Goal: Book appointment/travel/reservation

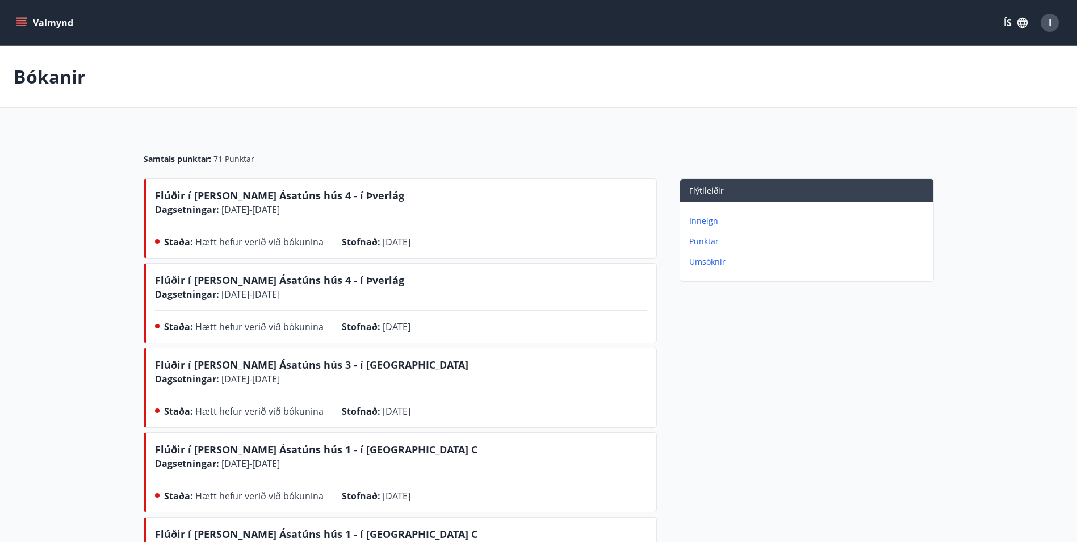
click at [712, 221] on p "Inneign" at bounding box center [809, 220] width 240 height 11
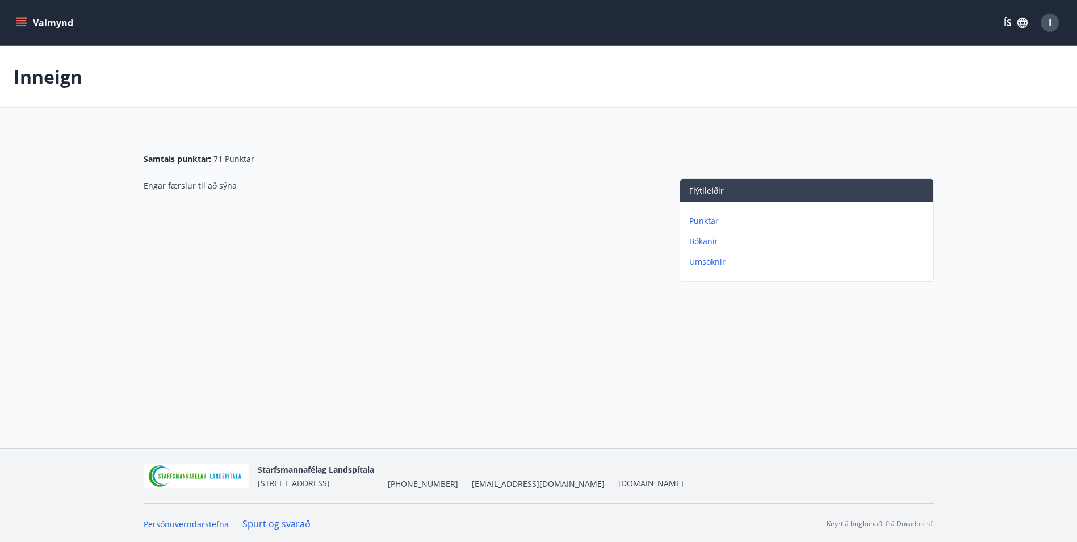
click at [707, 242] on p "Bókanir" at bounding box center [809, 241] width 240 height 11
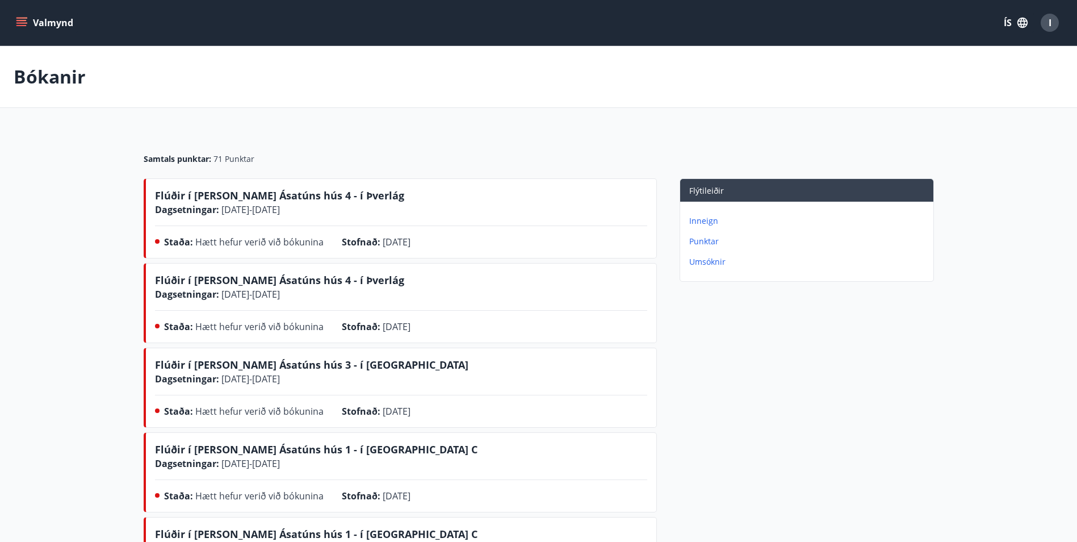
click at [52, 17] on button "Valmynd" at bounding box center [46, 22] width 64 height 20
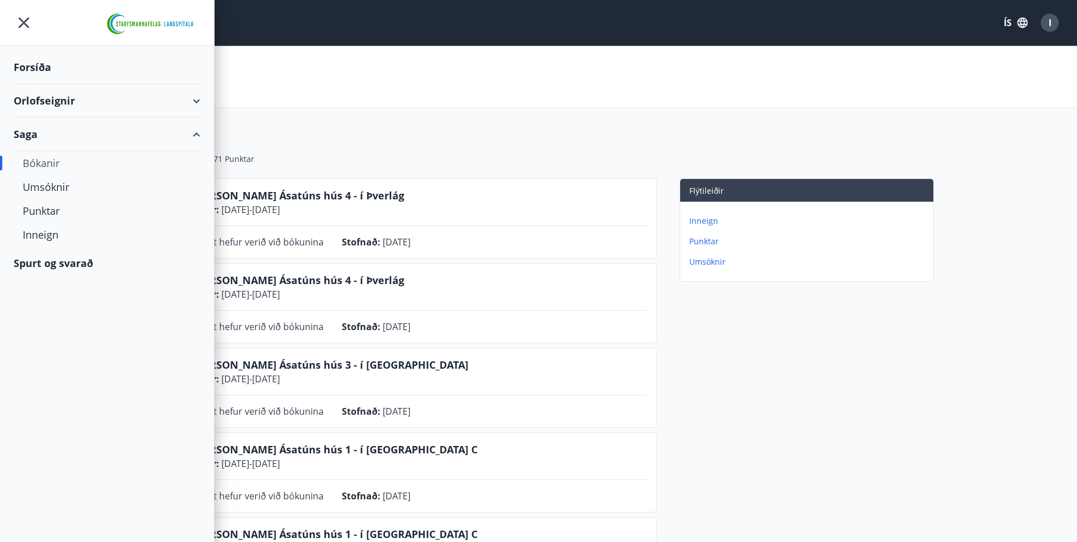
click at [52, 98] on div "Orlofseignir" at bounding box center [107, 101] width 187 height 34
click at [51, 154] on div "Bókunardagatal" at bounding box center [107, 153] width 169 height 24
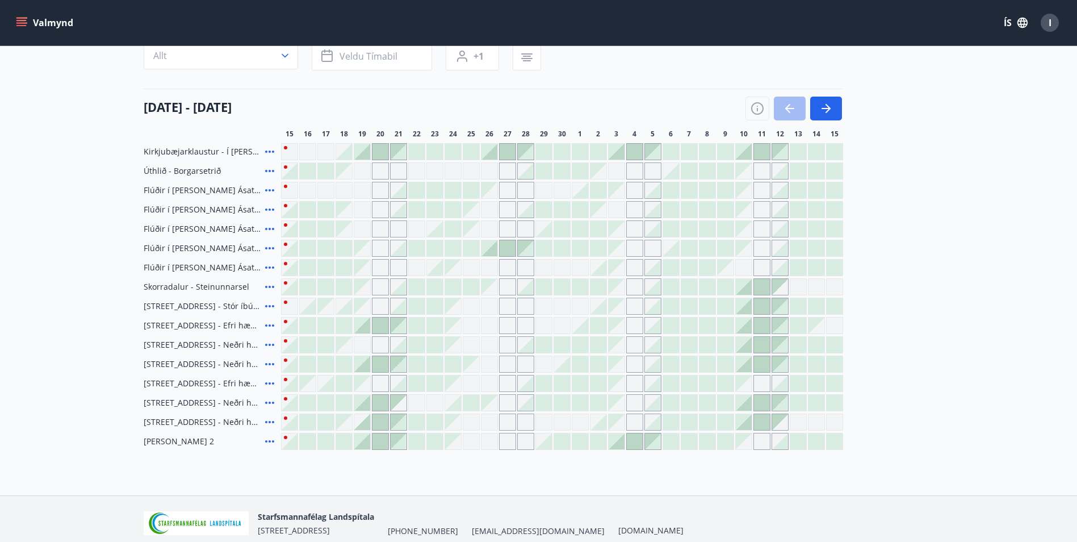
scroll to position [114, 0]
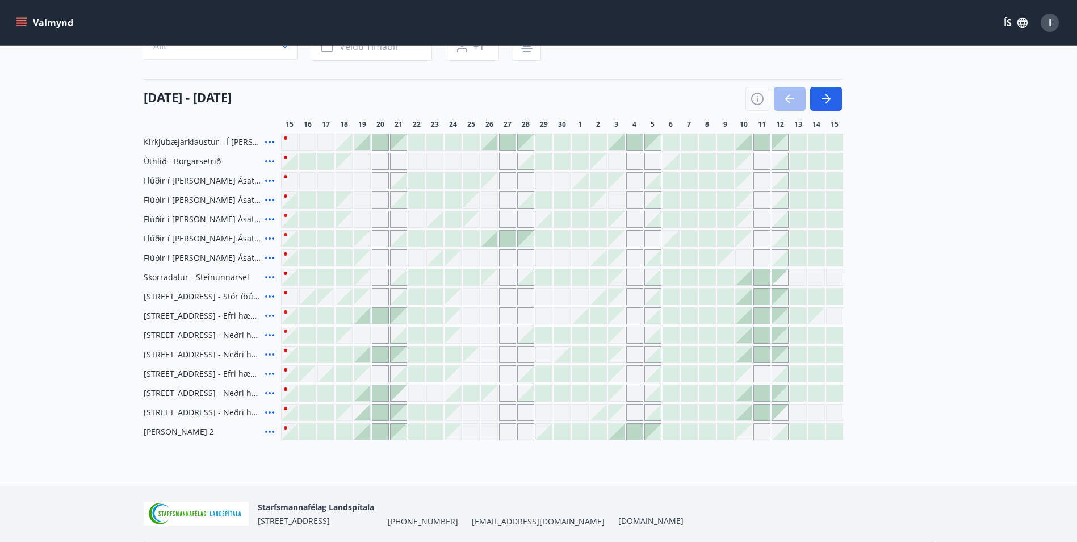
click at [490, 220] on div "Gráir dagar eru ekki bókanlegir" at bounding box center [489, 219] width 17 height 17
click at [486, 235] on div at bounding box center [490, 239] width 16 height 16
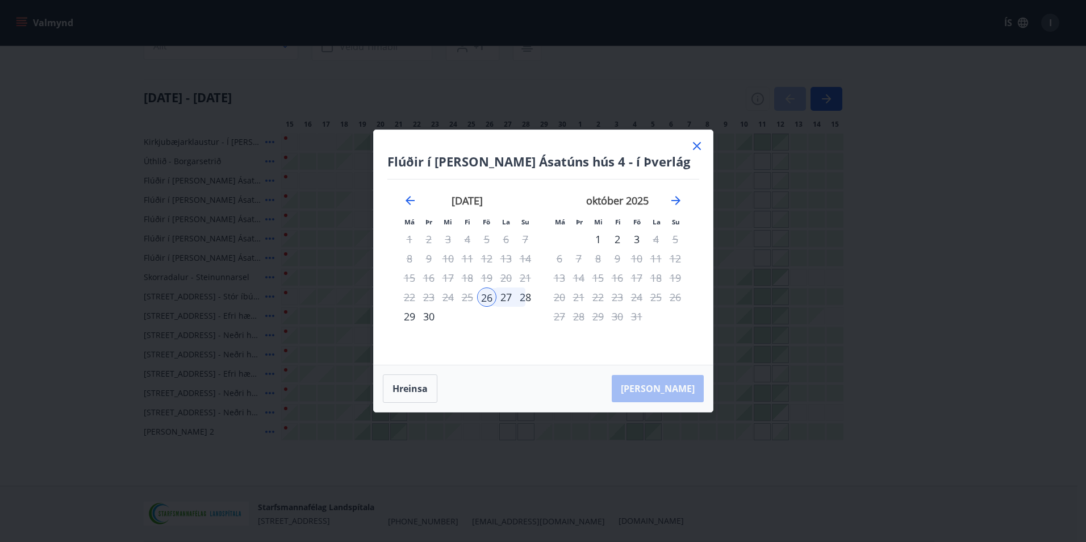
click at [428, 317] on div "30" at bounding box center [428, 316] width 19 height 19
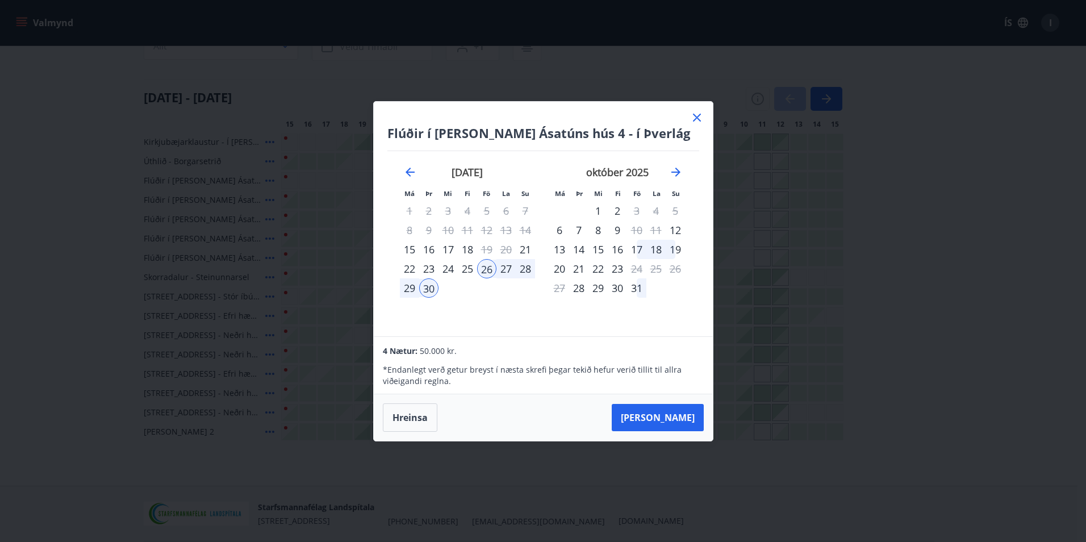
click at [692, 118] on icon at bounding box center [697, 118] width 14 height 14
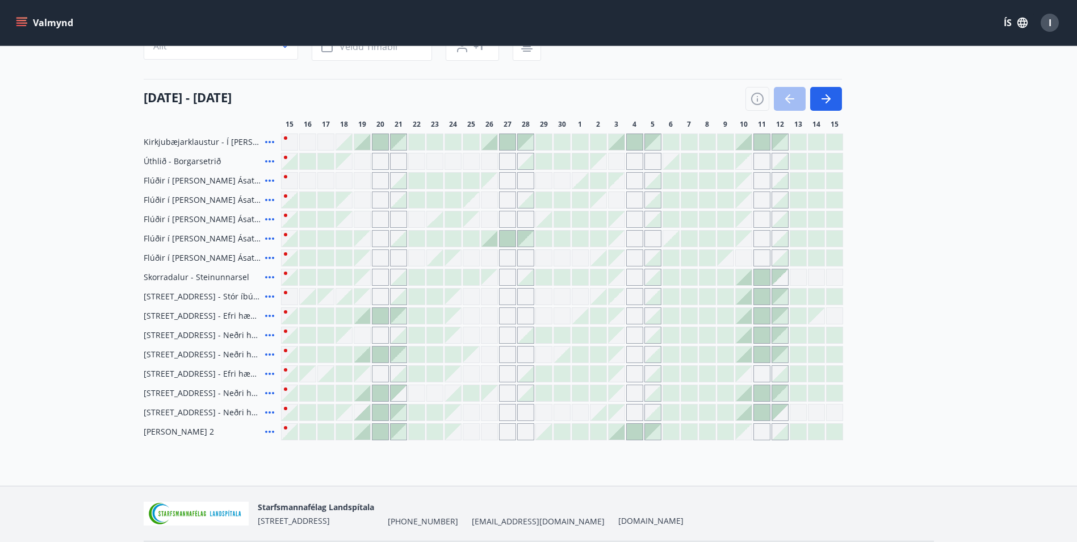
click at [232, 239] on span "Flúðir í [PERSON_NAME] Ásatúns hús 4 - í Þverlág" at bounding box center [202, 238] width 117 height 11
click at [271, 240] on icon at bounding box center [270, 239] width 14 height 14
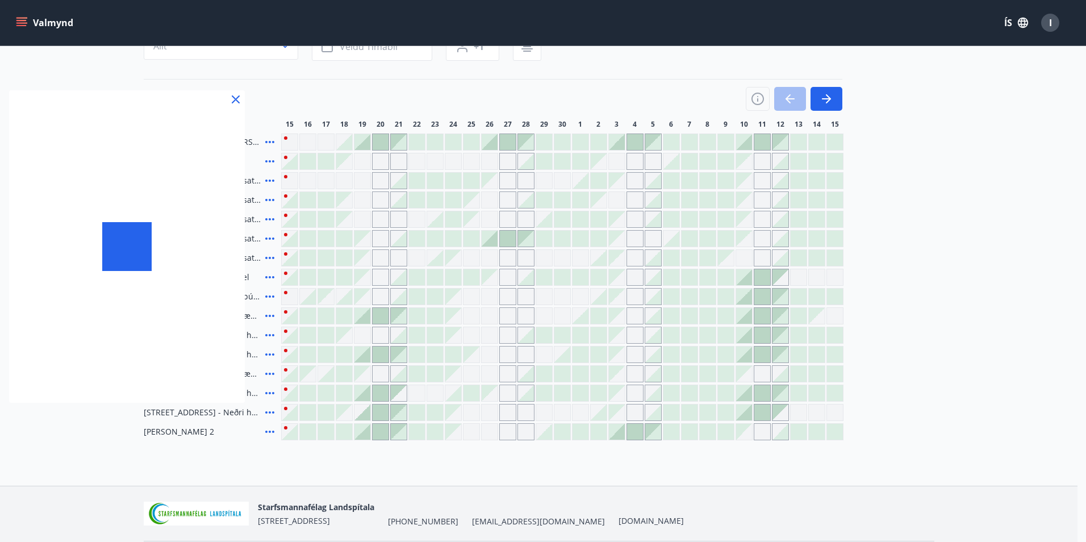
click at [245, 239] on div at bounding box center [543, 271] width 1086 height 542
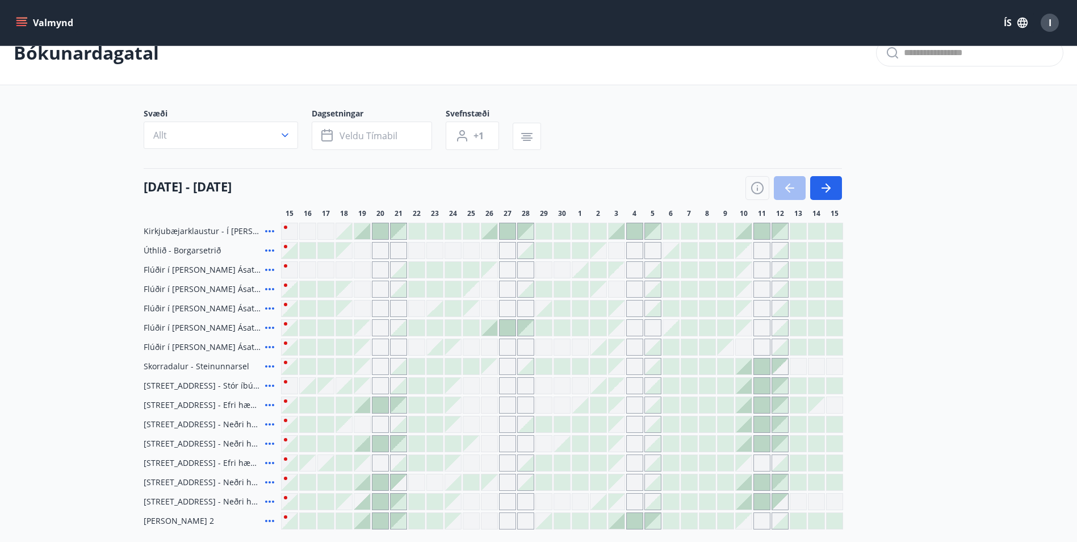
scroll to position [0, 0]
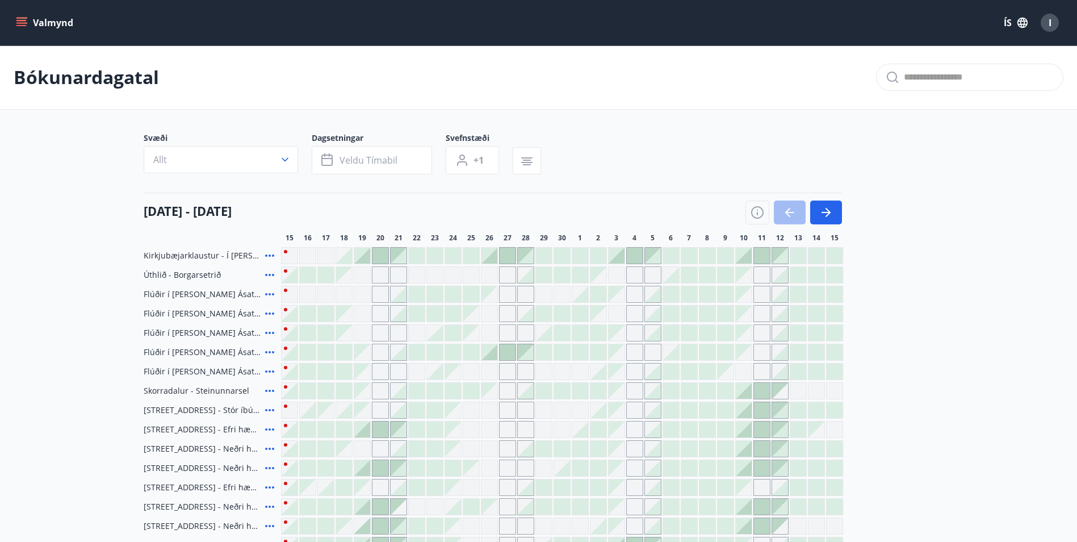
click at [28, 20] on button "Valmynd" at bounding box center [46, 22] width 64 height 20
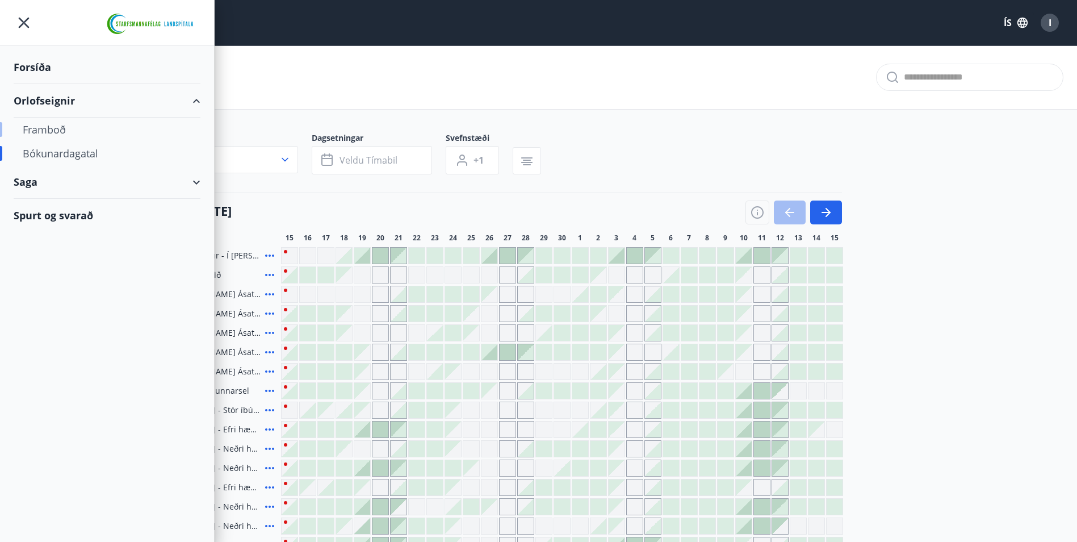
click at [57, 128] on div "Framboð" at bounding box center [107, 130] width 169 height 24
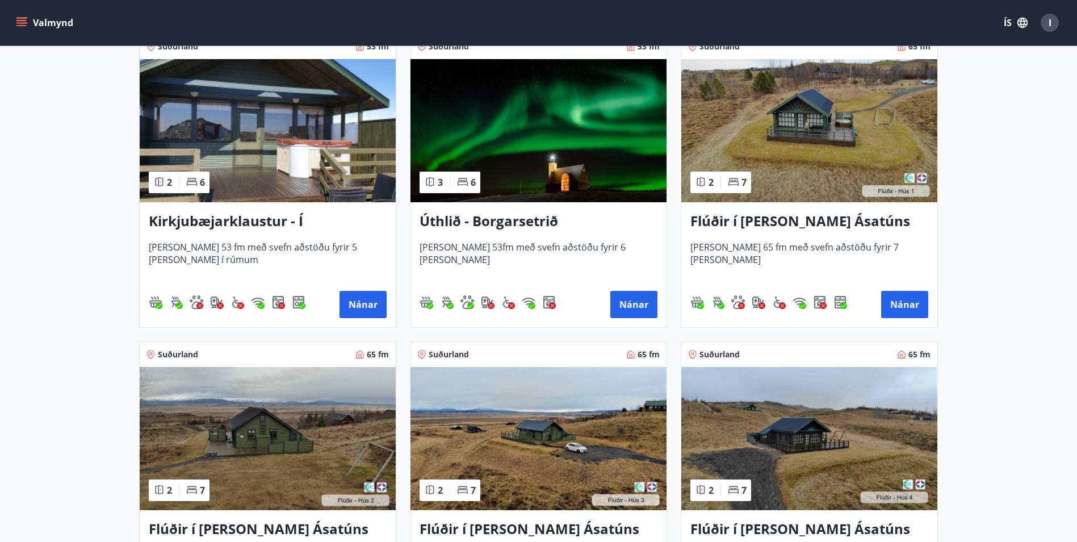
scroll to position [511, 0]
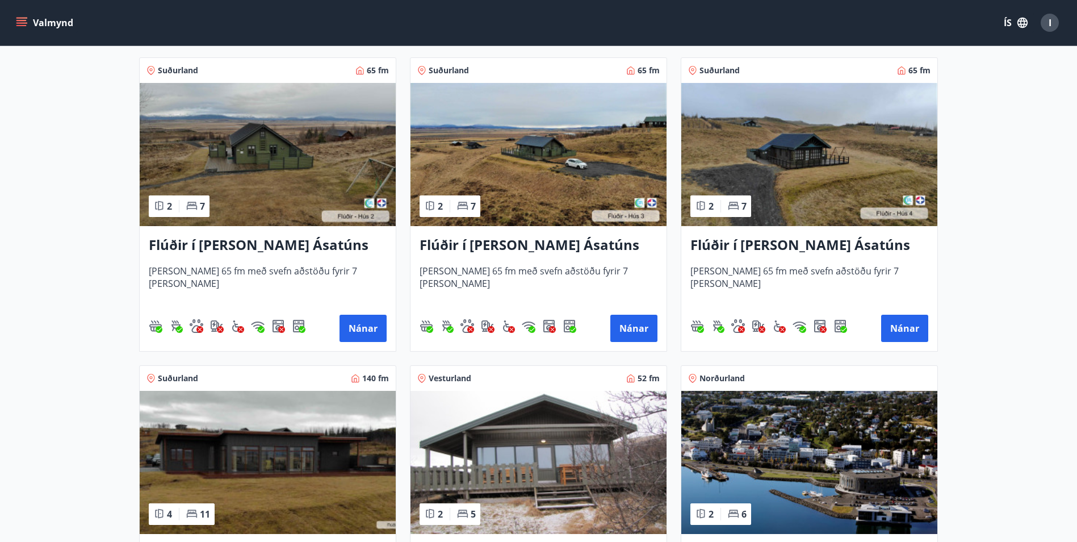
click at [822, 143] on img at bounding box center [809, 154] width 256 height 143
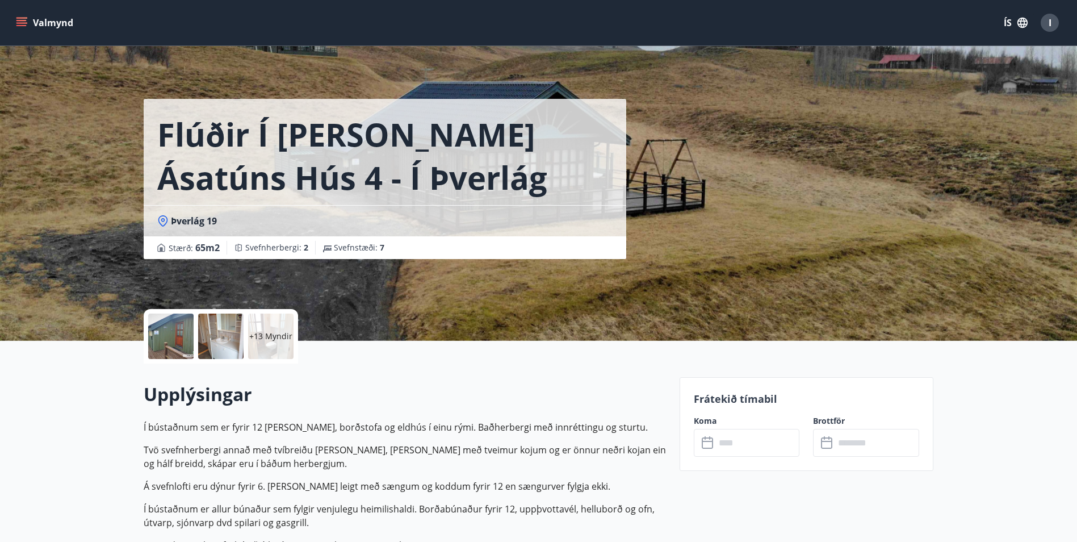
click at [175, 341] on div at bounding box center [170, 335] width 45 height 45
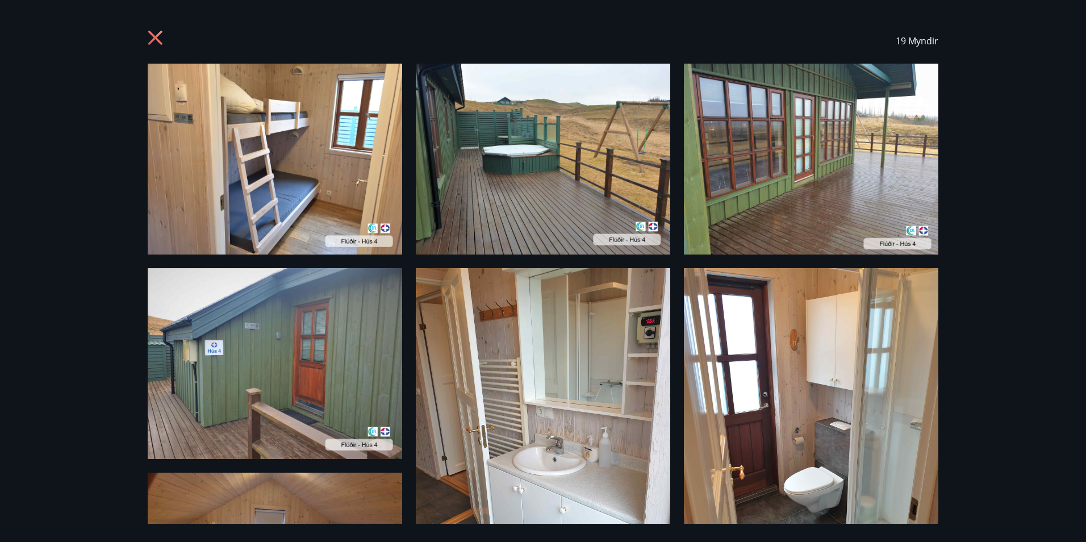
click at [324, 158] on img at bounding box center [275, 159] width 254 height 191
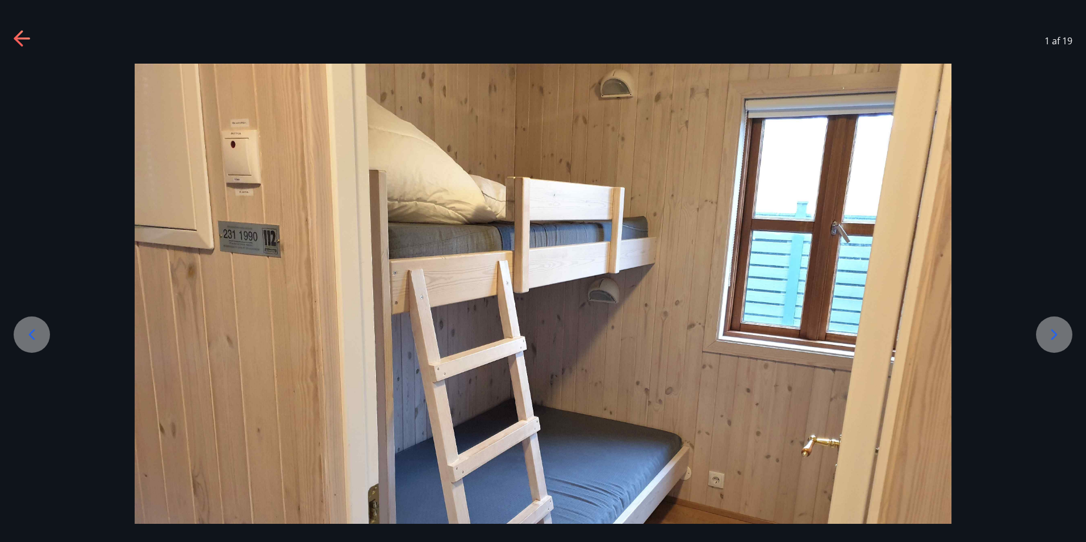
click at [1044, 333] on div at bounding box center [1054, 334] width 36 height 36
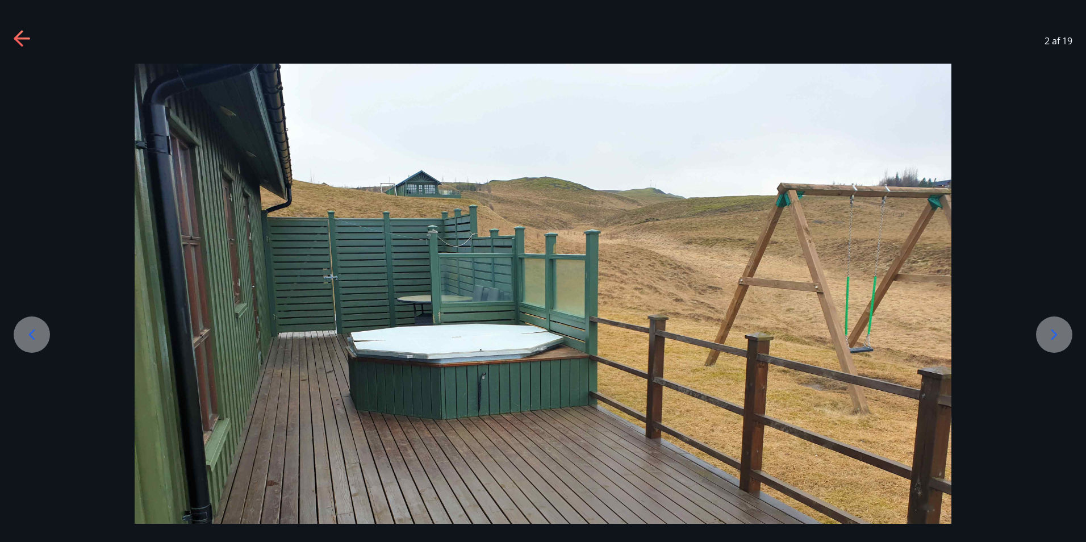
click at [1044, 333] on div at bounding box center [1054, 334] width 36 height 36
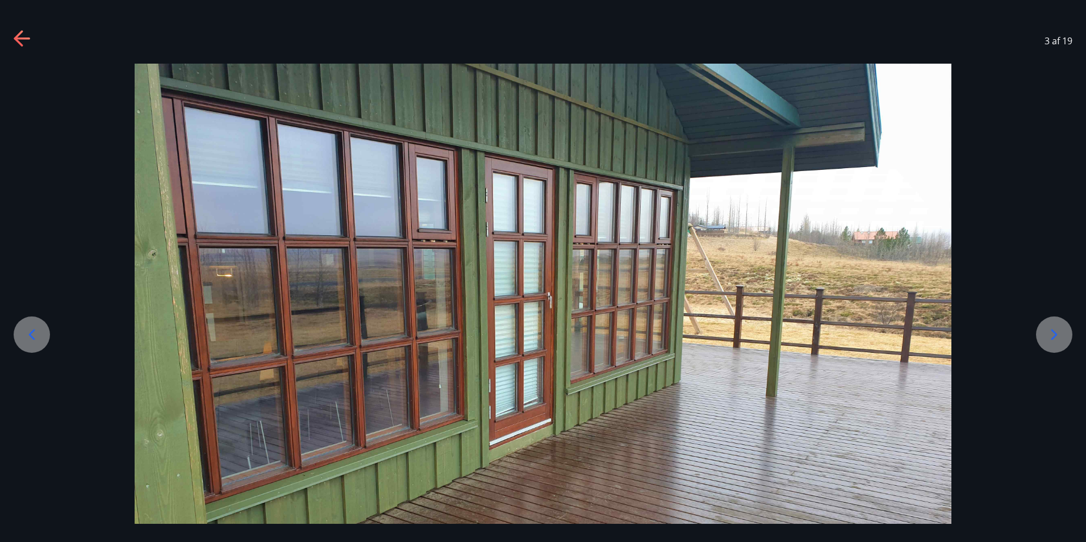
click at [1043, 332] on div at bounding box center [1054, 334] width 36 height 36
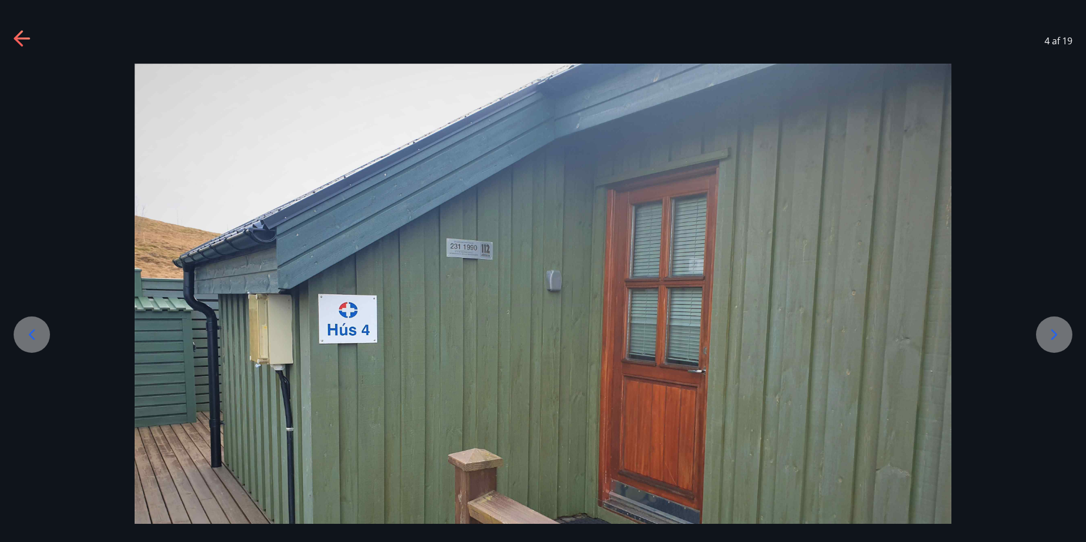
drag, startPoint x: 1043, startPoint y: 332, endPoint x: 1032, endPoint y: 338, distance: 12.2
click at [1035, 337] on div at bounding box center [543, 370] width 1086 height 613
click at [1065, 328] on div at bounding box center [1054, 334] width 36 height 36
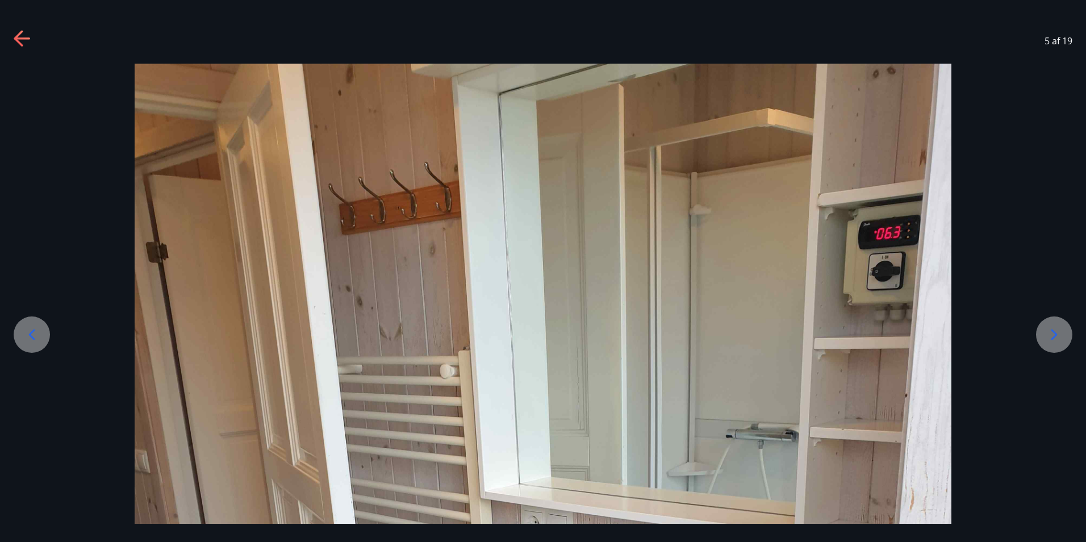
click at [1065, 328] on div at bounding box center [1054, 334] width 36 height 36
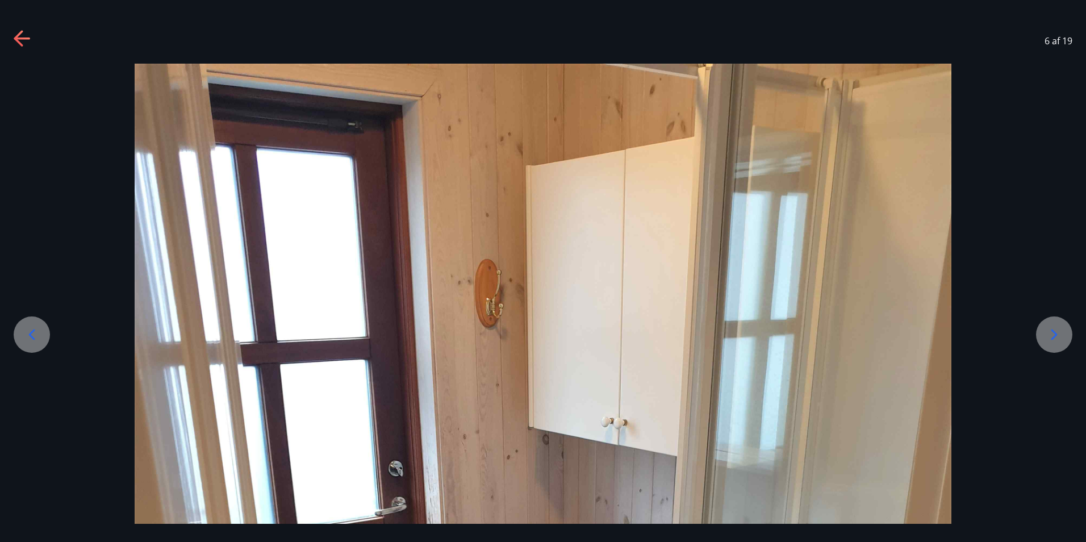
click at [1065, 328] on div at bounding box center [1054, 334] width 36 height 36
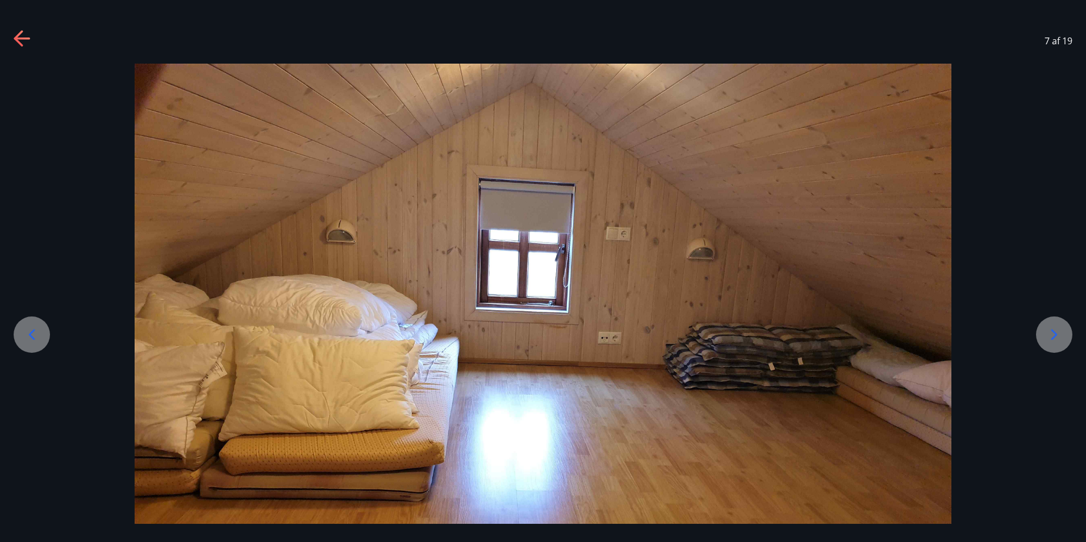
click at [1045, 337] on icon at bounding box center [1054, 334] width 18 height 18
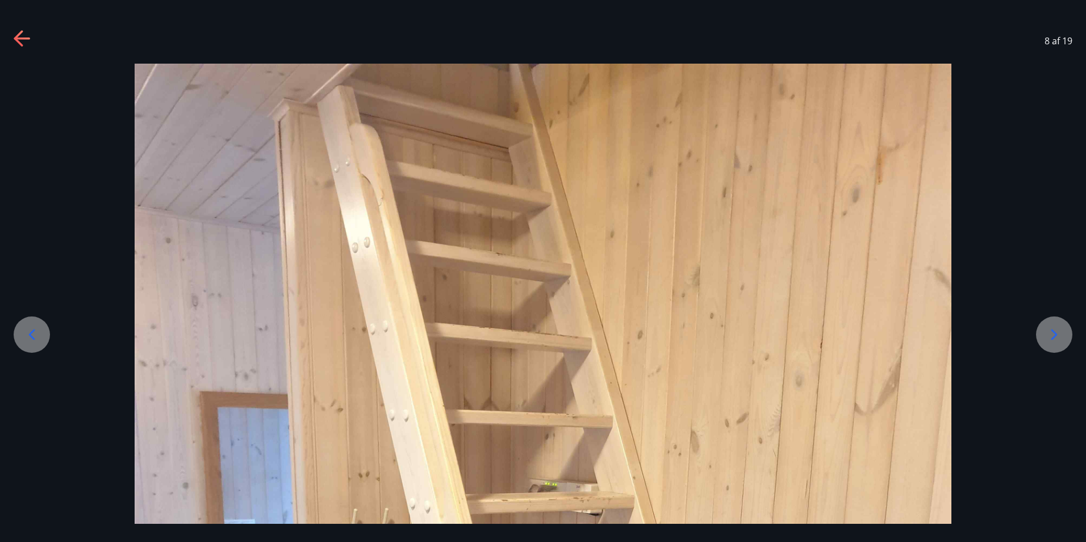
click at [1045, 337] on icon at bounding box center [1054, 334] width 18 height 18
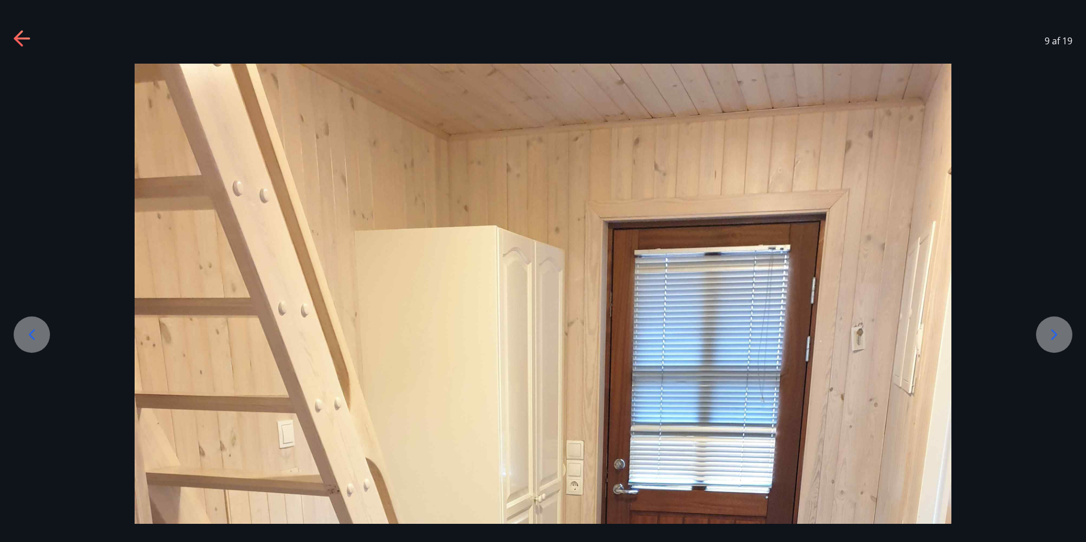
click at [1052, 339] on icon at bounding box center [1054, 334] width 6 height 11
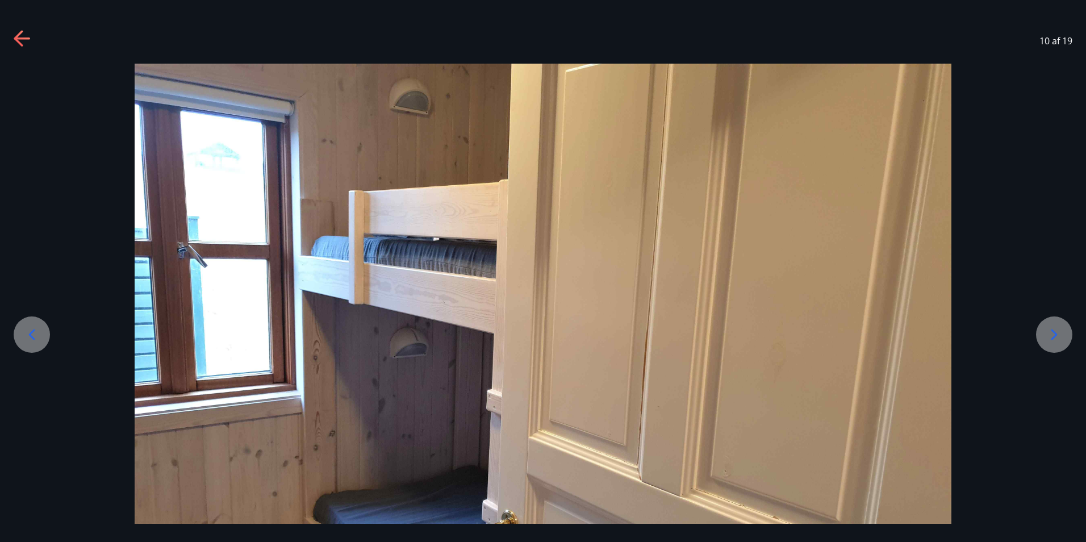
click at [1052, 339] on icon at bounding box center [1054, 334] width 6 height 11
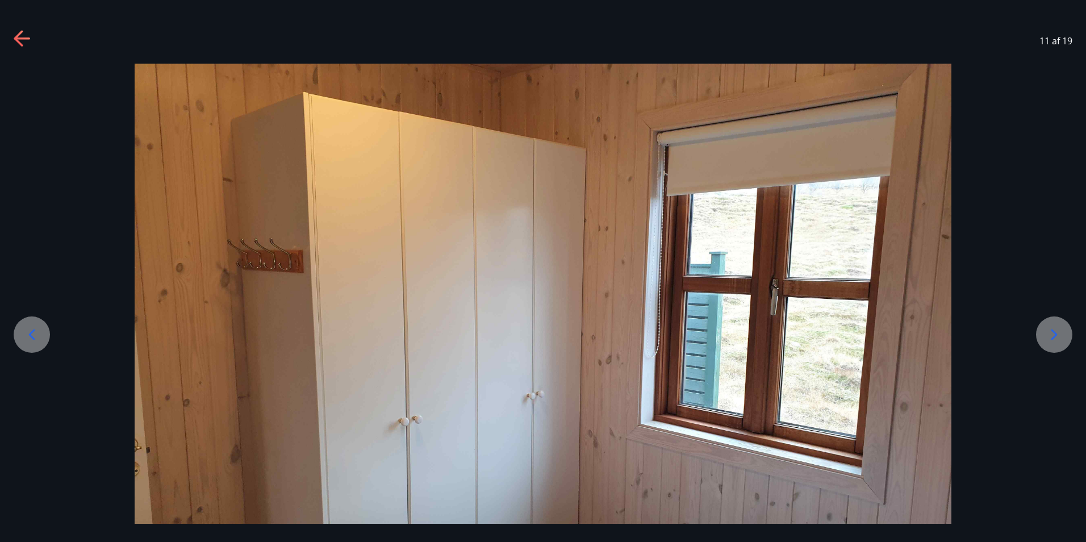
click at [1052, 339] on icon at bounding box center [1054, 334] width 6 height 11
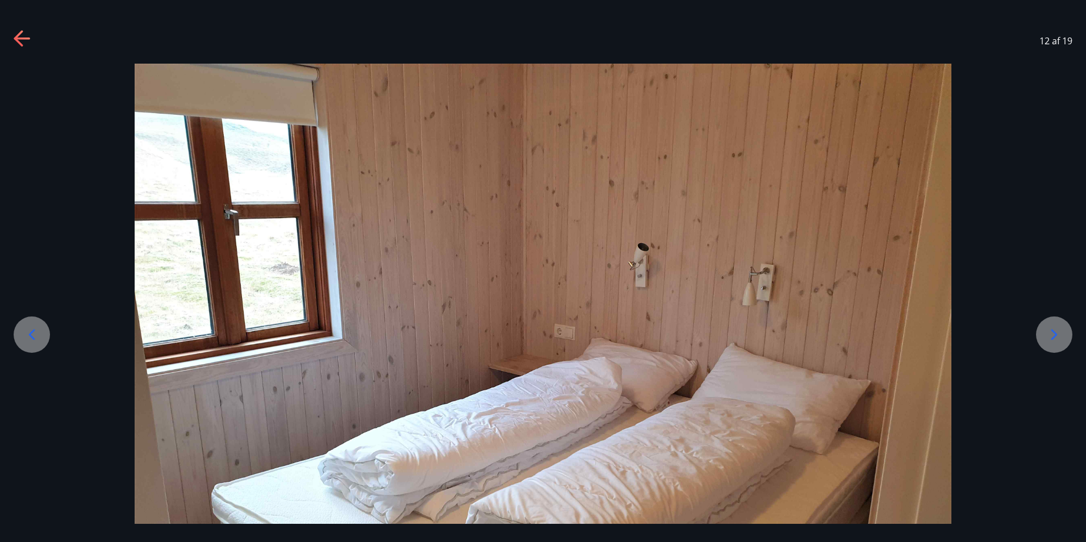
click at [1052, 339] on icon at bounding box center [1054, 334] width 6 height 11
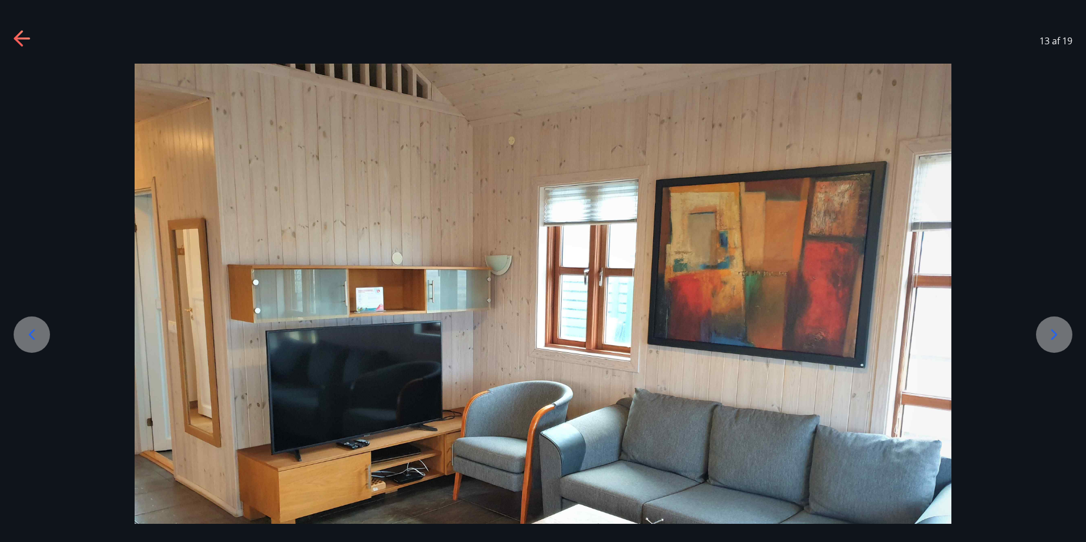
click at [1062, 344] on div at bounding box center [1054, 334] width 36 height 36
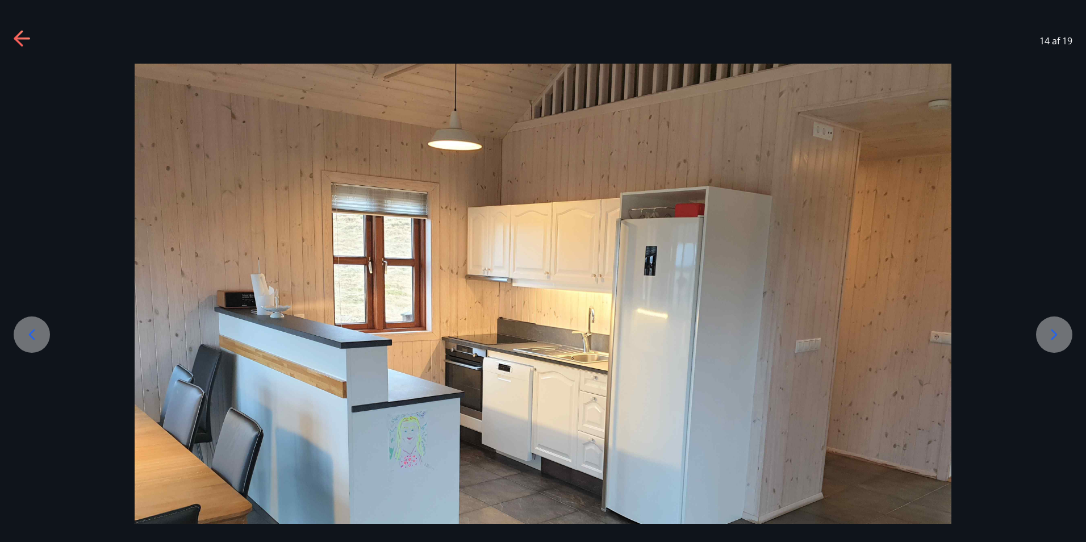
click at [1062, 344] on div at bounding box center [1054, 334] width 36 height 36
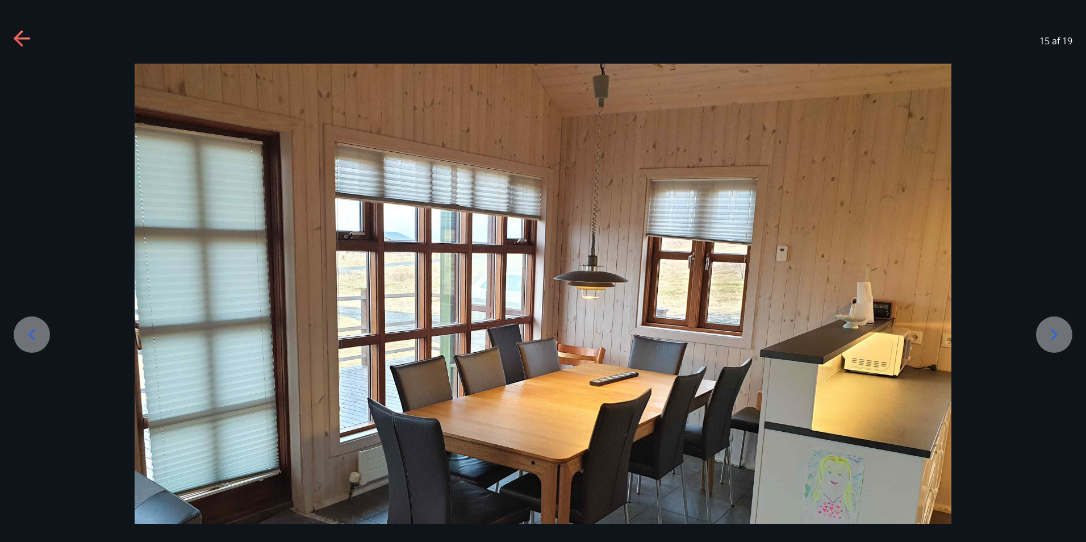
click at [1062, 344] on div at bounding box center [1054, 334] width 36 height 36
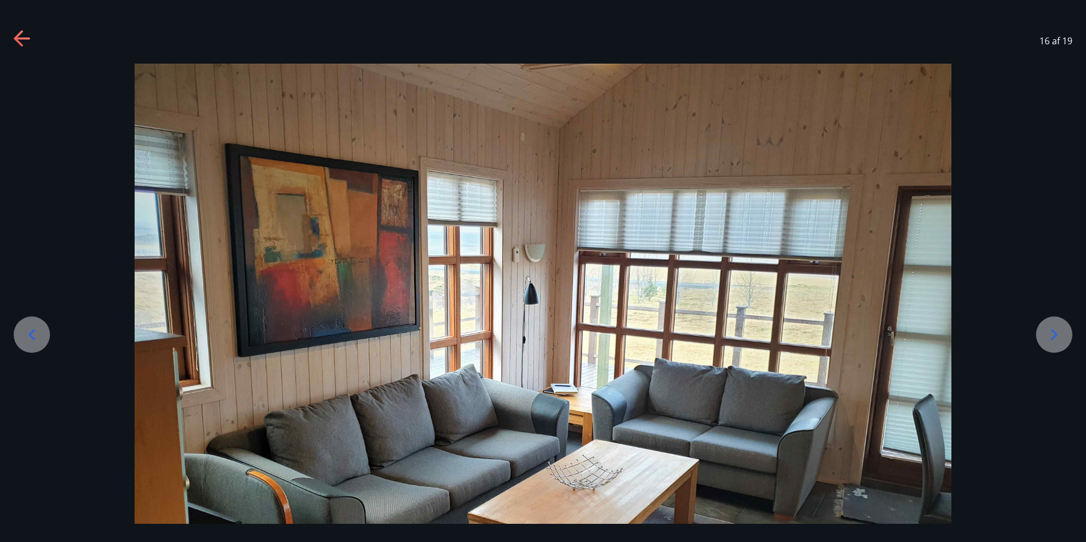
click at [1062, 344] on div at bounding box center [1054, 334] width 36 height 36
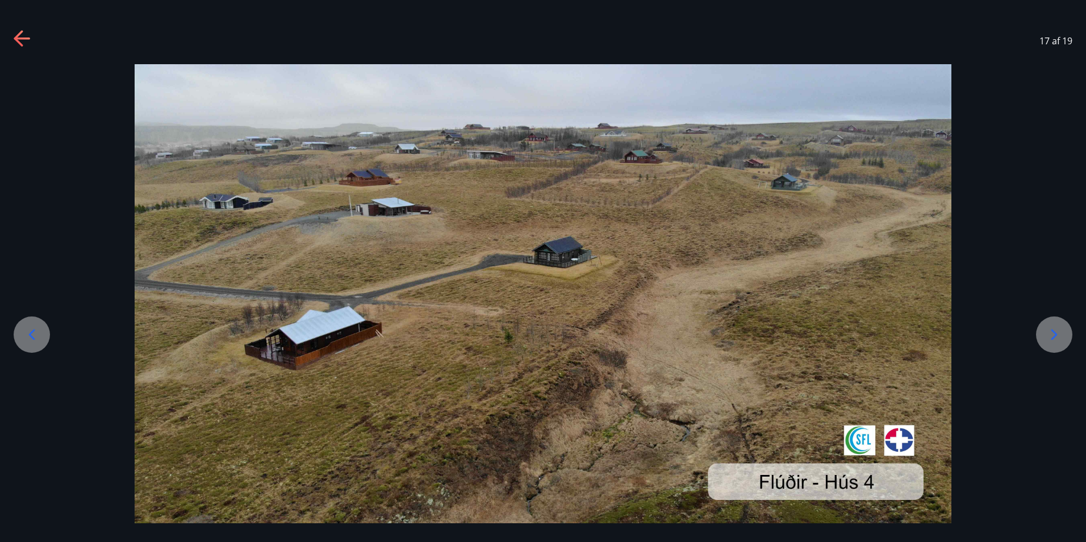
click at [1049, 329] on icon at bounding box center [1054, 334] width 18 height 18
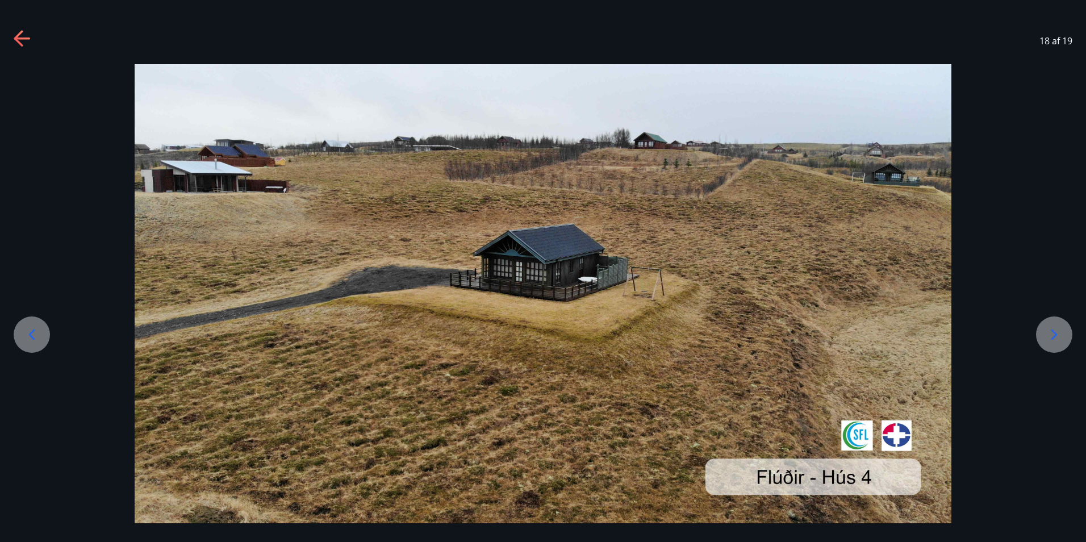
click at [1048, 330] on icon at bounding box center [1054, 334] width 18 height 18
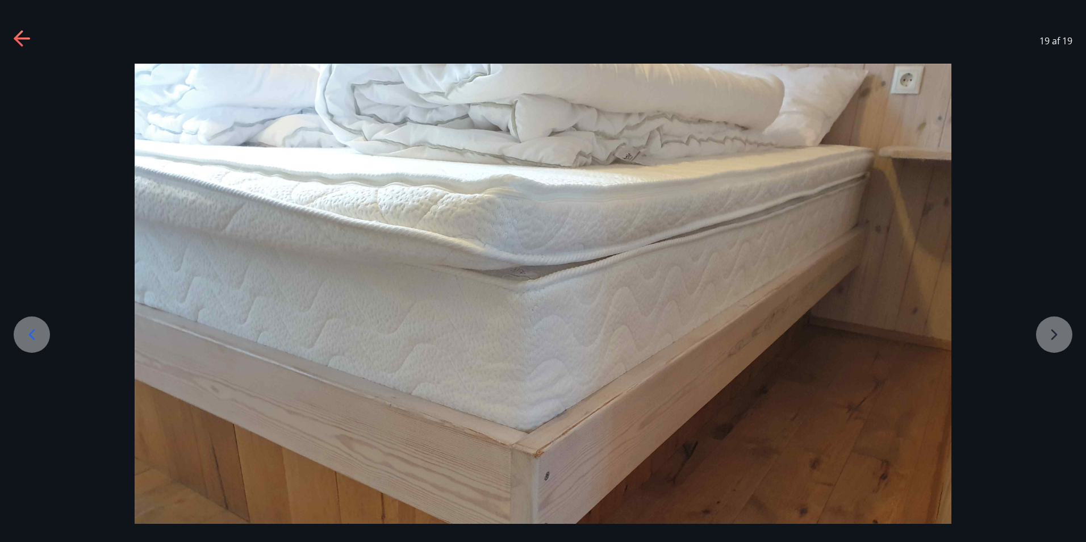
click at [1048, 330] on div at bounding box center [543, 370] width 1086 height 613
click at [23, 35] on icon at bounding box center [23, 39] width 18 height 18
